Goal: Information Seeking & Learning: Check status

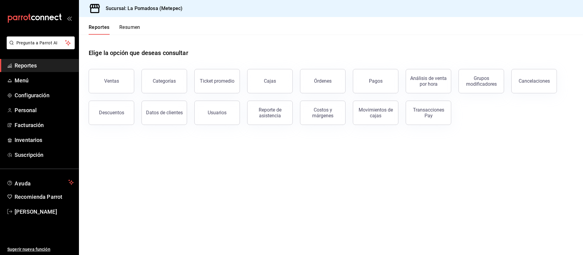
click at [32, 68] on span "Reportes" at bounding box center [44, 65] width 59 height 8
click at [327, 87] on button "Órdenes" at bounding box center [323, 81] width 46 height 24
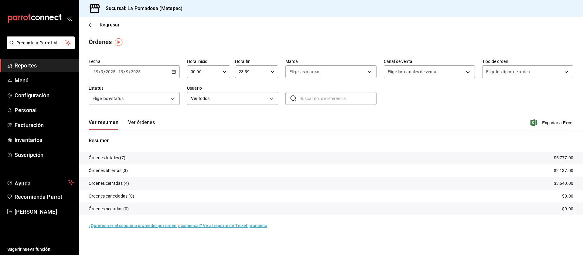
click at [176, 75] on div "[DATE] [DATE] - [DATE] [DATE]" at bounding box center [134, 71] width 91 height 13
click at [107, 133] on span "Mes actual" at bounding box center [117, 131] width 47 height 6
click at [323, 97] on input "text" at bounding box center [337, 98] width 77 height 12
paste input "120925-P-0001"
click at [139, 123] on button "Ver órdenes" at bounding box center [141, 124] width 27 height 10
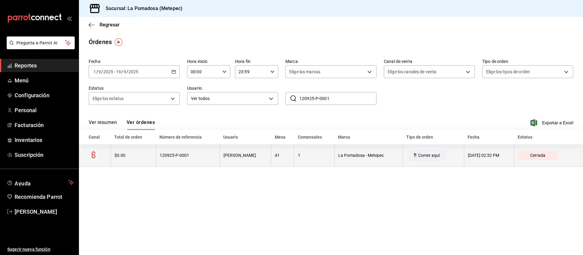
click at [258, 158] on div "[PERSON_NAME]" at bounding box center [246, 155] width 44 height 5
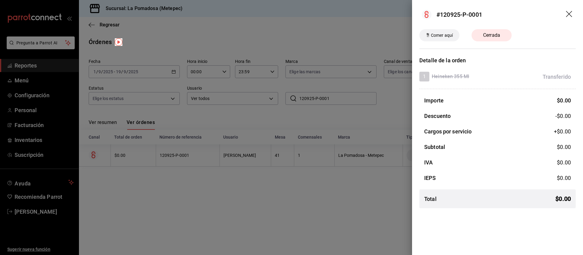
click at [569, 12] on icon "drag" at bounding box center [569, 14] width 7 height 7
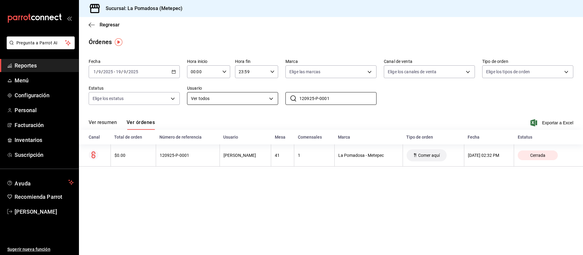
drag, startPoint x: 358, startPoint y: 95, endPoint x: 266, endPoint y: 103, distance: 93.0
click at [266, 103] on div "Fecha [DATE] [DATE] - [DATE] [DATE] Hora inicio 00:00 Hora inicio Hora fin 23:5…" at bounding box center [331, 84] width 485 height 56
paste input "8"
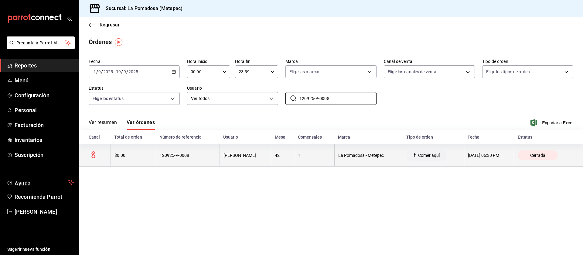
click at [236, 159] on th "[PERSON_NAME]" at bounding box center [246, 155] width 52 height 22
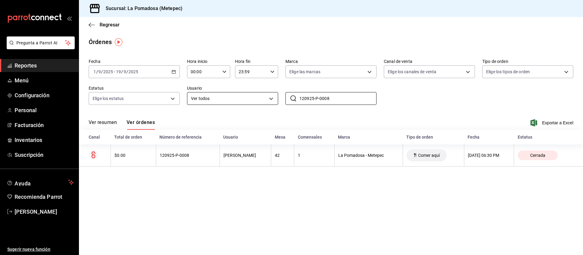
drag, startPoint x: 341, startPoint y: 99, endPoint x: 226, endPoint y: 99, distance: 115.4
click at [226, 99] on div "Fecha [DATE] [DATE] - [DATE] [DATE] Hora inicio 00:00 Hora inicio Hora fin 23:5…" at bounding box center [331, 84] width 485 height 56
paste input "10"
type input "120925-P-0010"
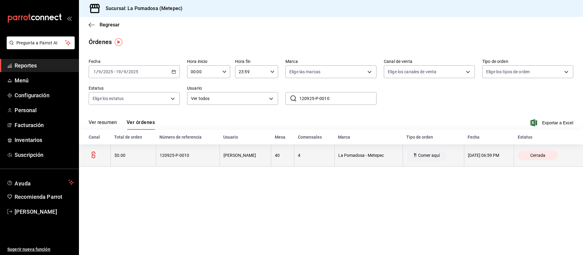
click at [224, 155] on div "[PERSON_NAME]" at bounding box center [246, 155] width 44 height 5
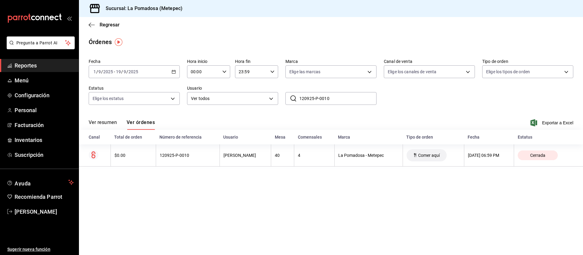
click at [19, 61] on span "Reportes" at bounding box center [44, 65] width 59 height 8
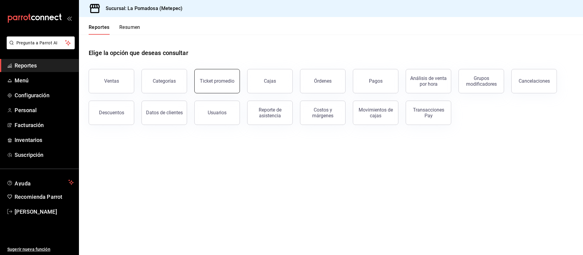
click at [215, 82] on div "Ticket promedio" at bounding box center [217, 81] width 35 height 6
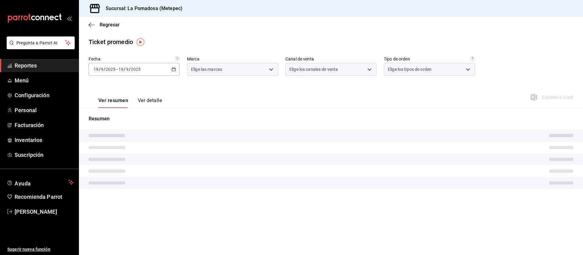
type input "26770a04-f713-4e61-b01c-a965f3f43d2a"
type input "PARROT,UBER_EATS,RAPPI,DIDI_FOOD,ONLINE"
type input "8279d609-ebc8-4968-87eb-1940d668296a,d7c139bf-efa8-43f6-913b-77036619544a,5e41b…"
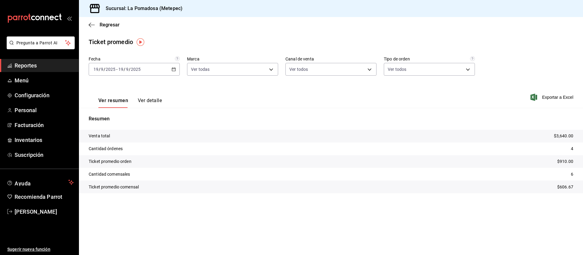
click at [175, 70] on icon "button" at bounding box center [174, 69] width 4 height 4
click at [114, 145] on span "Rango de fechas" at bounding box center [117, 142] width 47 height 6
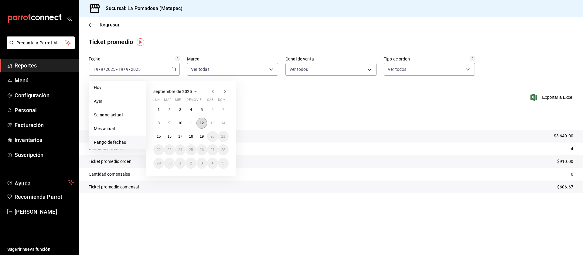
click at [203, 123] on abbr "12" at bounding box center [202, 123] width 4 height 4
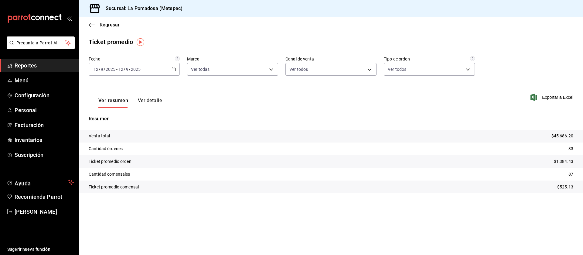
click at [35, 67] on span "Reportes" at bounding box center [44, 65] width 59 height 8
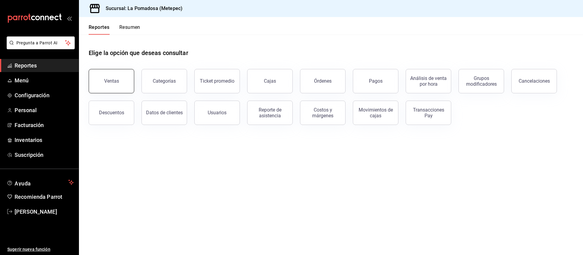
click at [95, 87] on button "Ventas" at bounding box center [112, 81] width 46 height 24
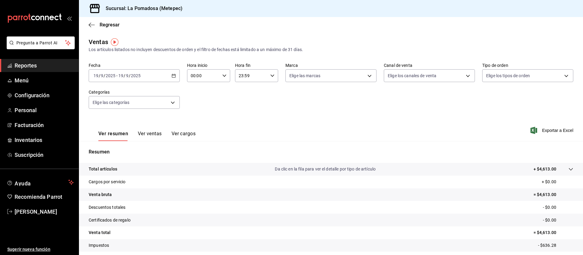
click at [173, 77] on \(Stroke\) "button" at bounding box center [174, 75] width 4 height 3
click at [108, 149] on span "Rango de fechas" at bounding box center [117, 148] width 47 height 6
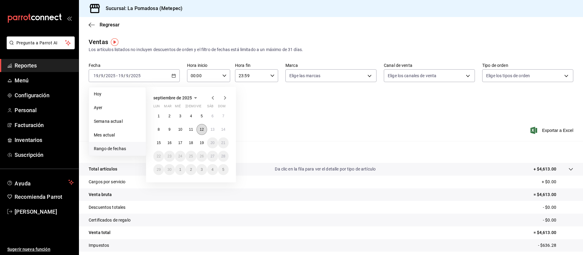
click at [202, 128] on abbr "12" at bounding box center [202, 129] width 4 height 4
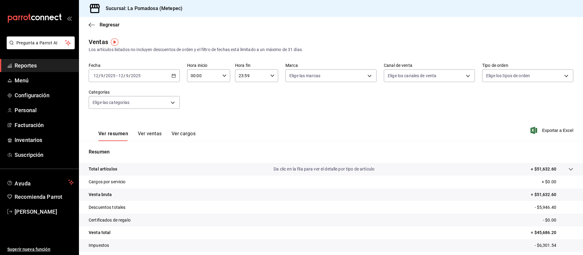
click at [534, 190] on tr "Venta bruta = $51,632.60" at bounding box center [331, 194] width 504 height 13
copy p "51,632.60"
click at [542, 209] on p "- $5,946.40" at bounding box center [554, 207] width 39 height 6
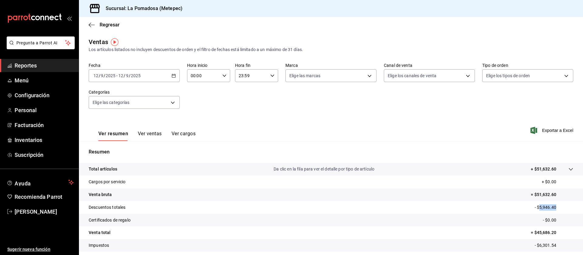
copy p "5,946.40"
